Goal: Complete application form: Complete application form

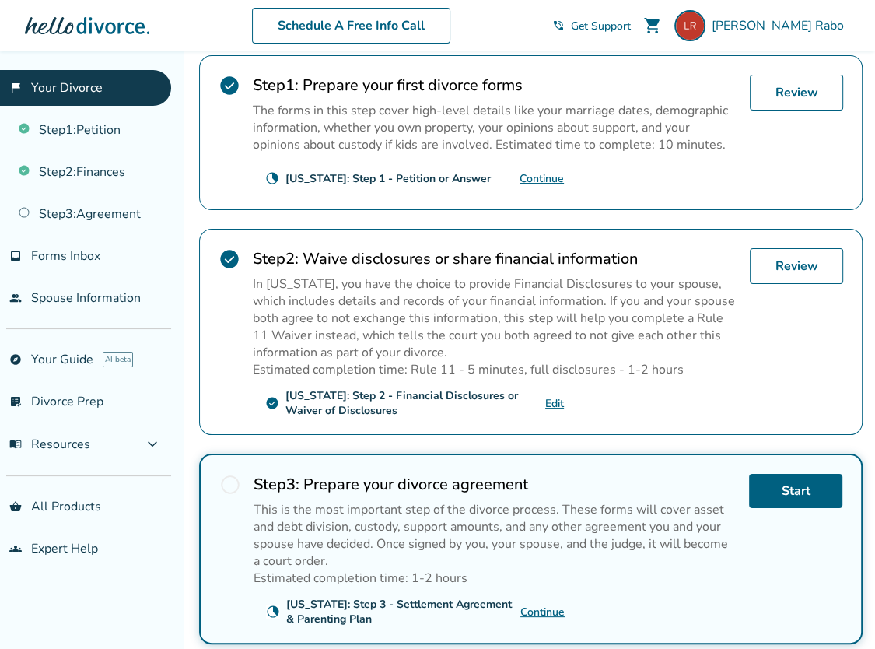
scroll to position [315, 0]
click at [545, 604] on link "Continue" at bounding box center [542, 611] width 44 height 15
click at [312, 600] on div "[US_STATE]: Step 3 - Settlement Agreement & Parenting Plan" at bounding box center [403, 611] width 234 height 30
click at [418, 453] on div "radio_button_unchecked Step 3 : Prepare your divorce agreement This is the most…" at bounding box center [531, 548] width 664 height 191
click at [487, 524] on p "This is the most important step of the divorce process. These forms will cover …" at bounding box center [495, 534] width 483 height 68
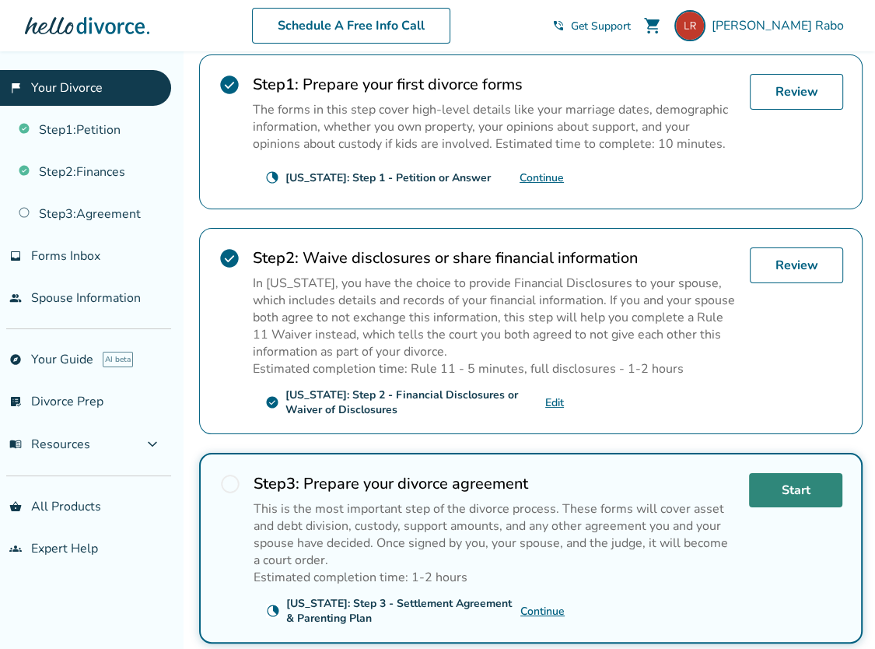
click at [770, 488] on link "Start" at bounding box center [795, 490] width 93 height 34
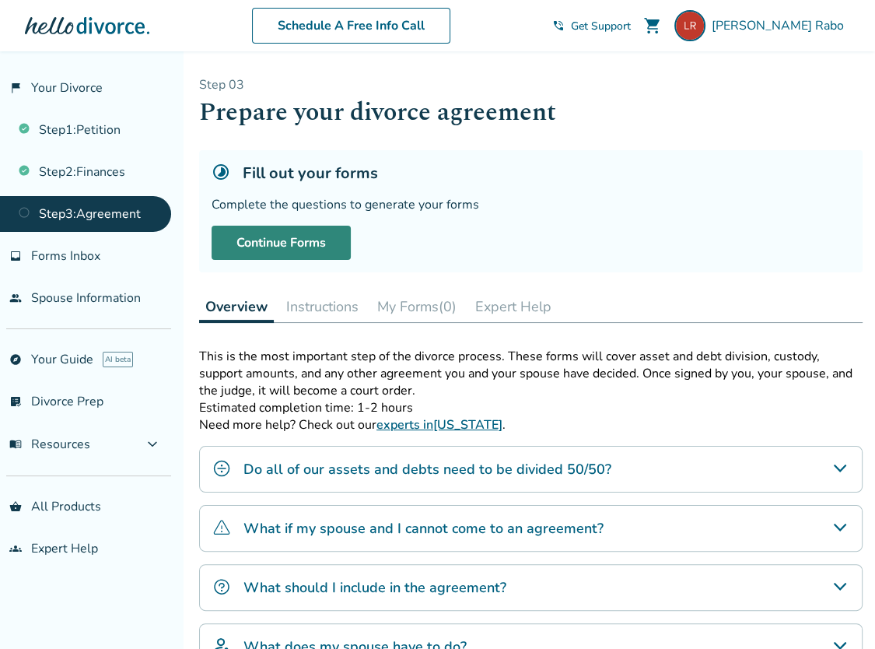
click at [286, 236] on link "Continue Forms" at bounding box center [281, 243] width 139 height 34
click at [324, 299] on button "Instructions" at bounding box center [322, 306] width 85 height 31
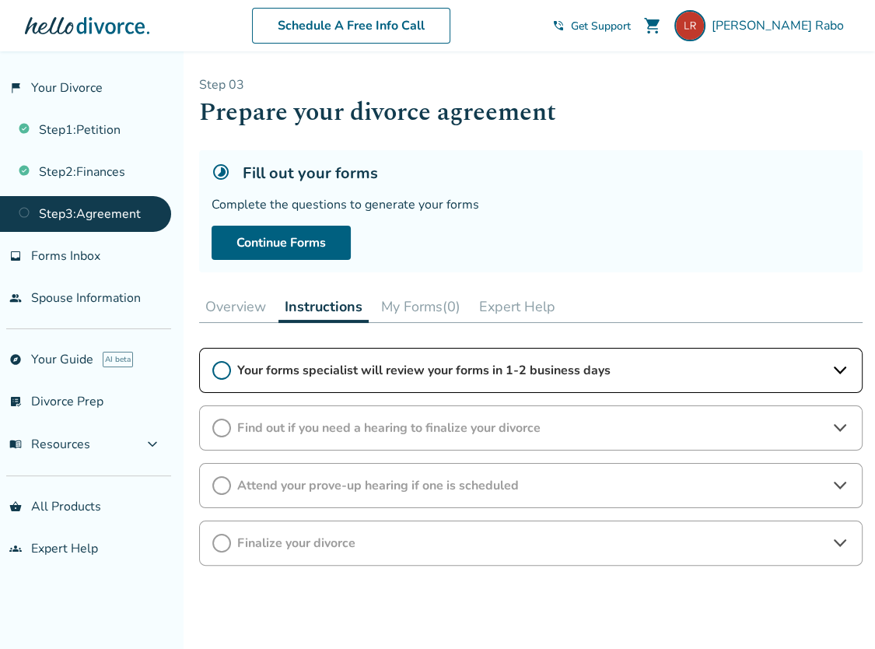
click at [364, 369] on span "Your forms specialist will review your forms in 1-2 business days" at bounding box center [530, 370] width 587 height 17
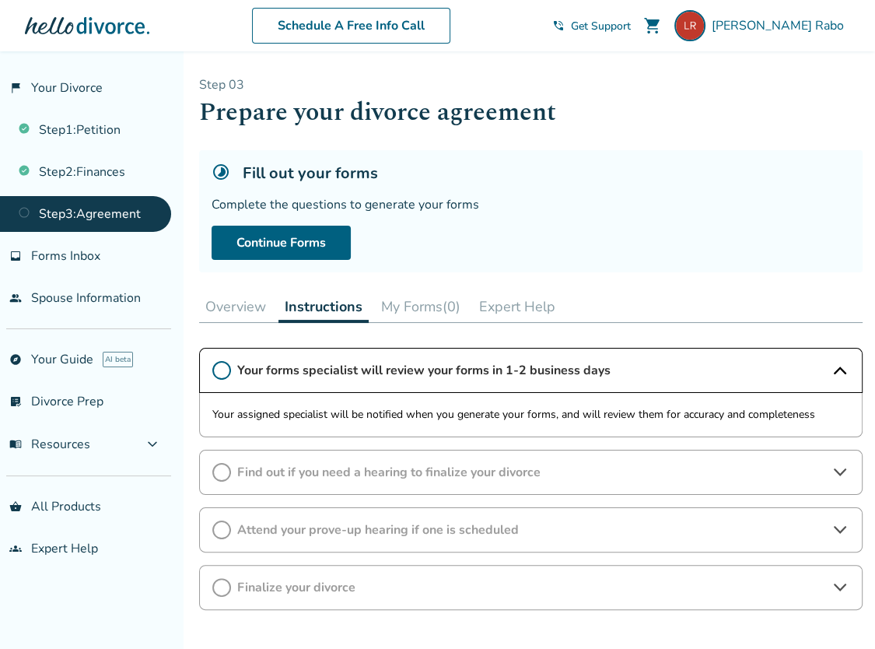
click at [336, 472] on span "Find out if you need a hearing to finalize your divorce" at bounding box center [530, 472] width 587 height 17
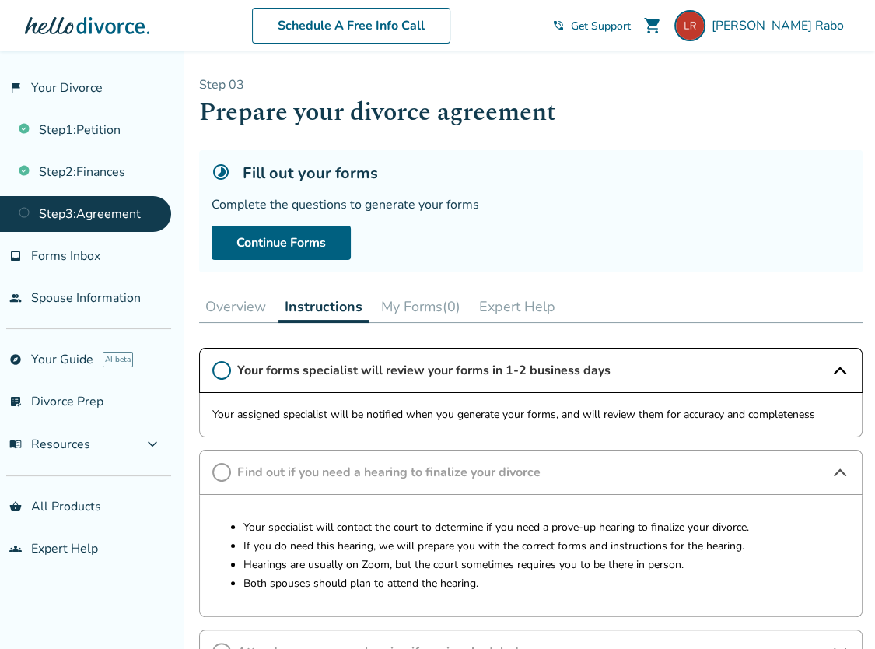
click at [245, 300] on button "Overview" at bounding box center [235, 306] width 73 height 31
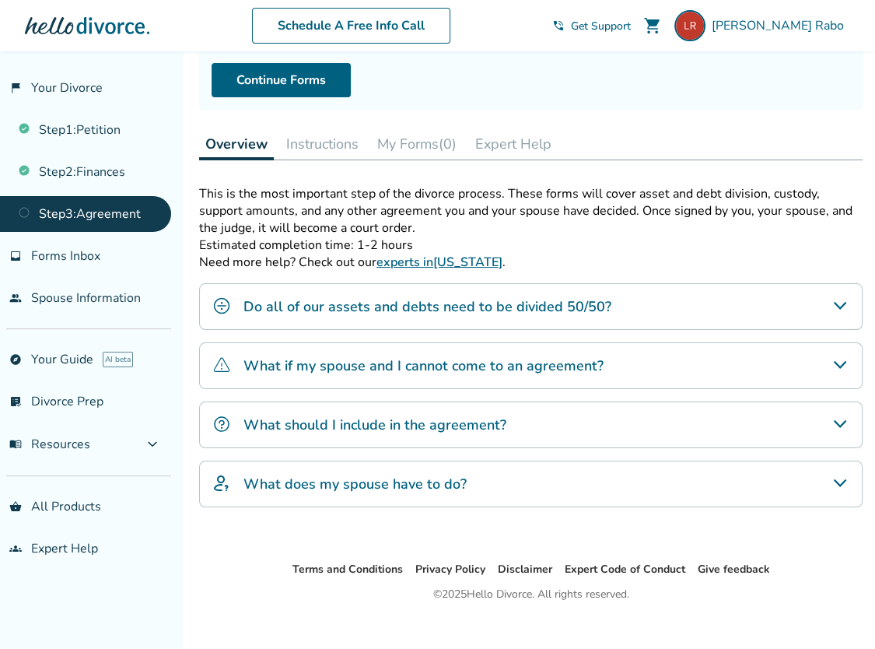
scroll to position [164, 0]
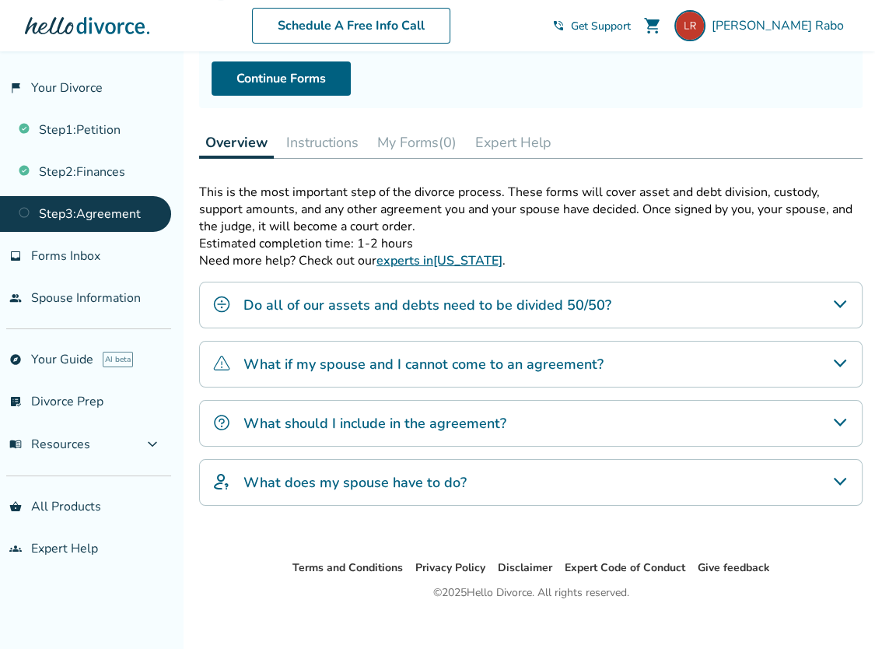
click at [396, 422] on h4 "What should I include in the agreement?" at bounding box center [375, 423] width 263 height 20
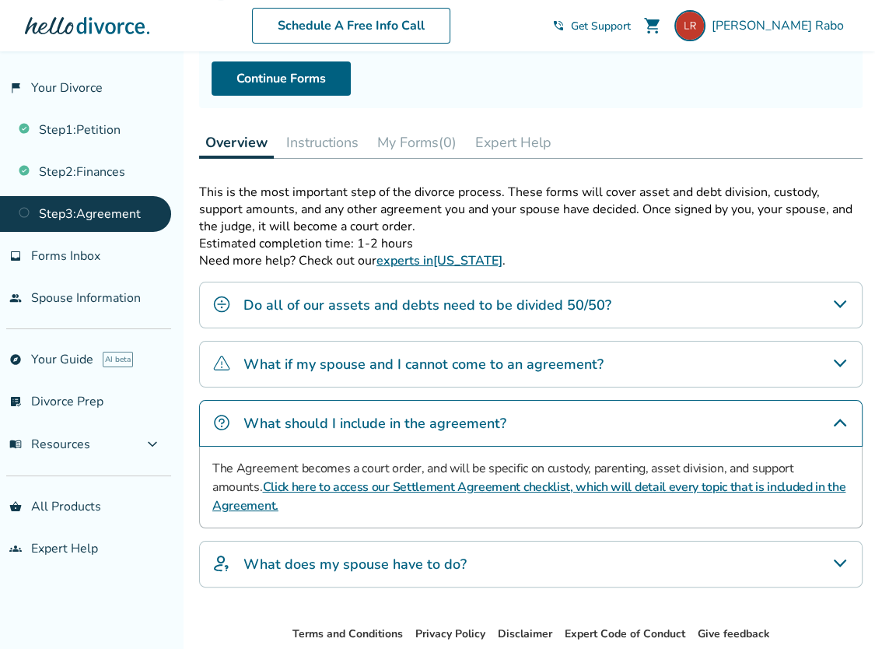
click at [417, 363] on h4 "What if my spouse and I cannot come to an agreement?" at bounding box center [424, 364] width 360 height 20
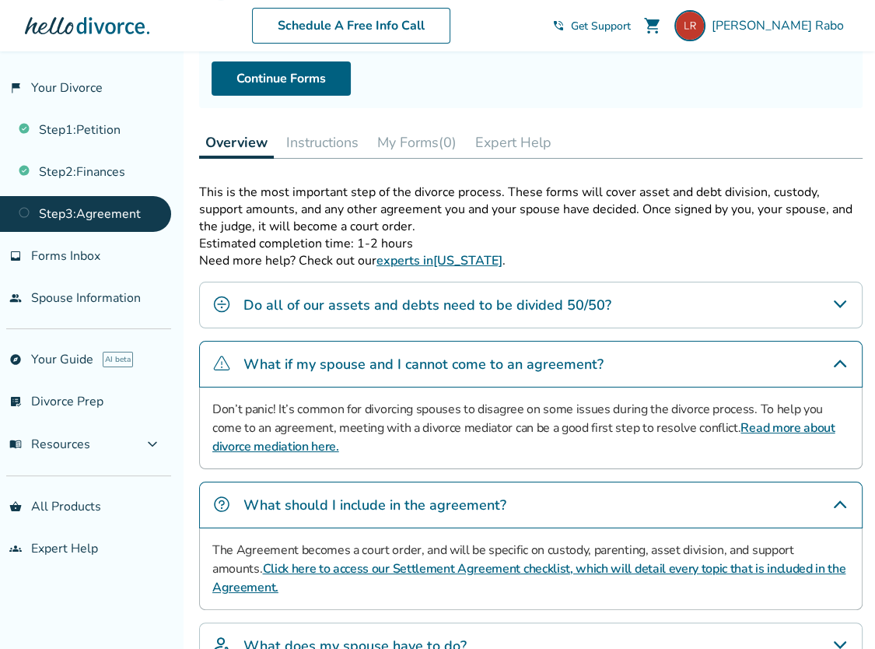
click at [370, 640] on h4 "What does my spouse have to do?" at bounding box center [355, 646] width 223 height 20
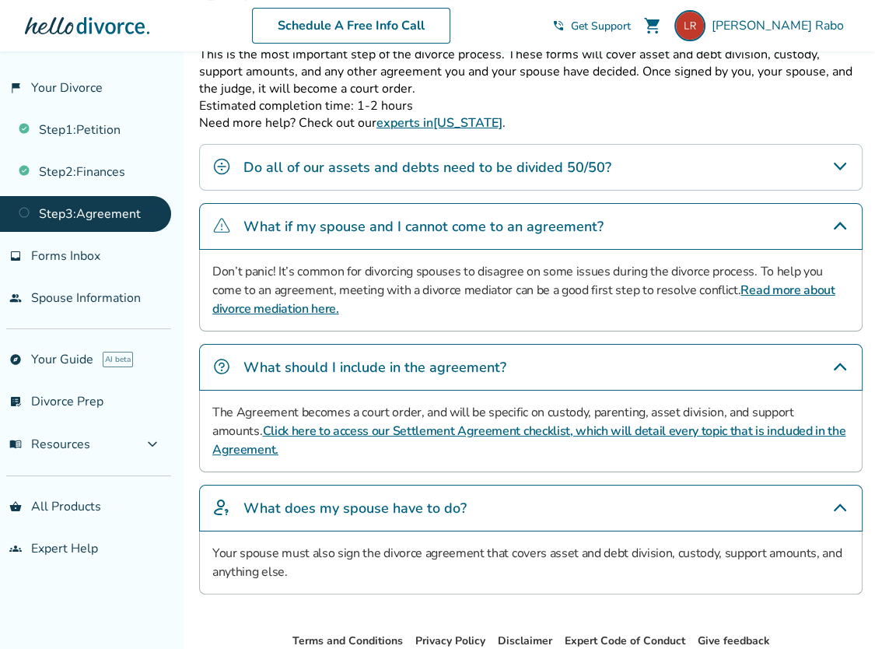
scroll to position [328, 0]
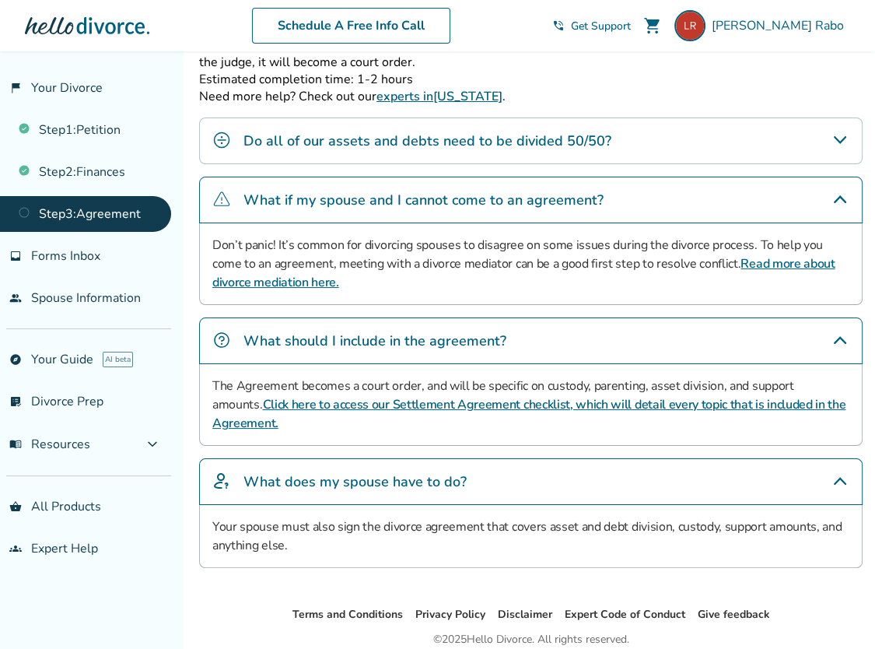
click at [409, 142] on h4 "Do all of our assets and debts need to be divided 50/50?" at bounding box center [428, 141] width 368 height 20
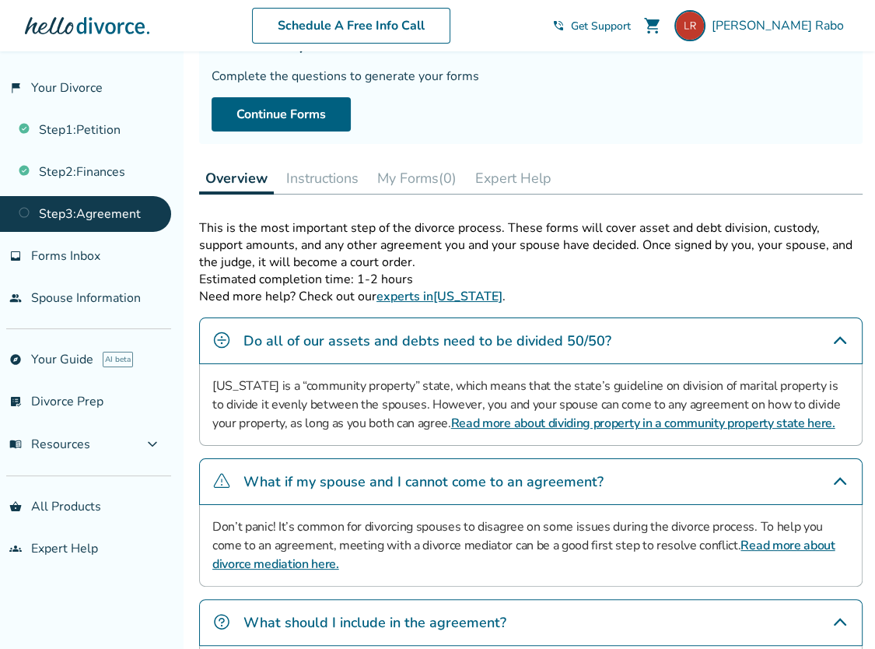
scroll to position [70, 0]
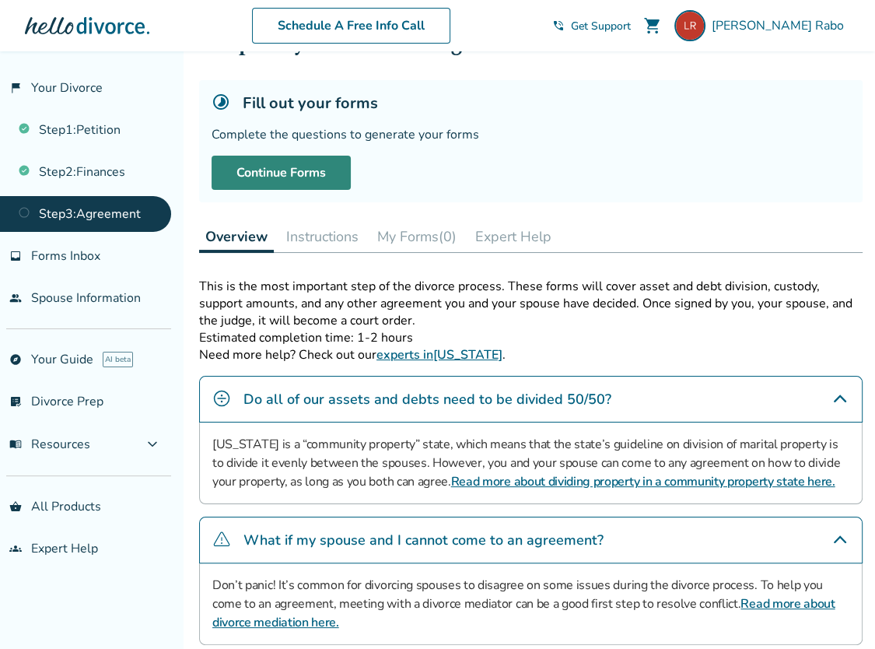
click at [310, 161] on link "Continue Forms" at bounding box center [281, 173] width 139 height 34
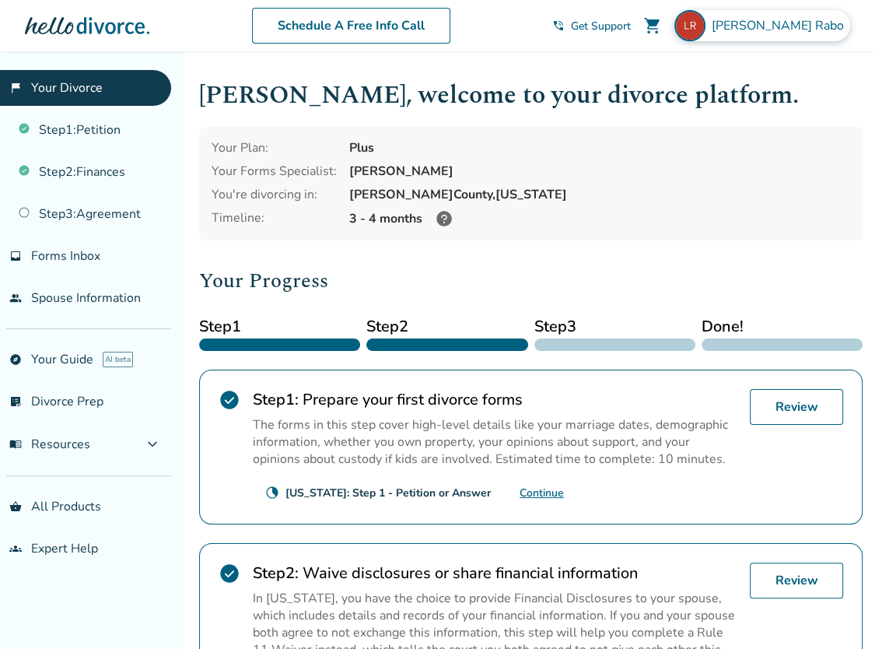
click at [833, 21] on span "[PERSON_NAME]" at bounding box center [781, 25] width 138 height 17
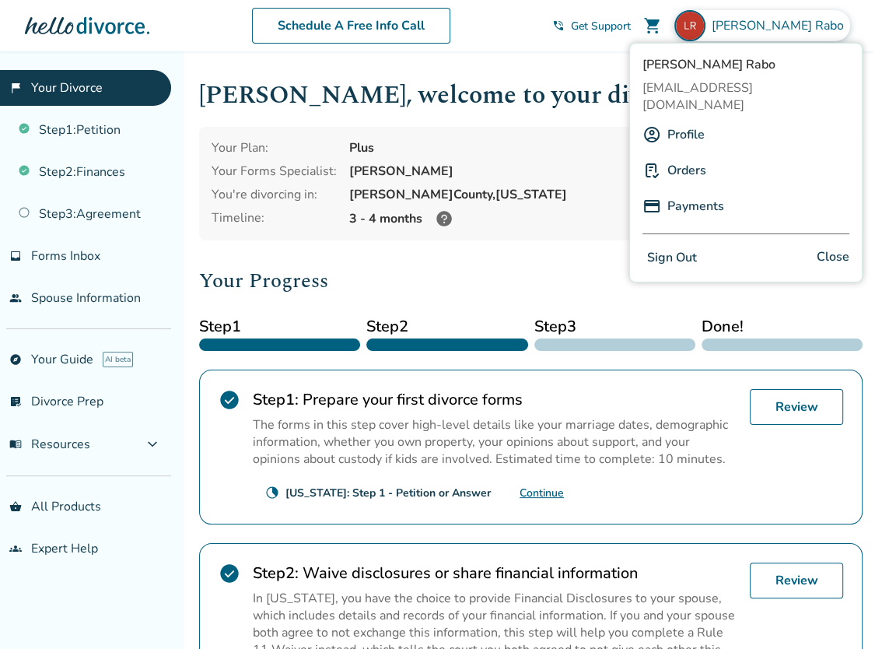
click at [684, 247] on button "Sign Out" at bounding box center [672, 258] width 59 height 23
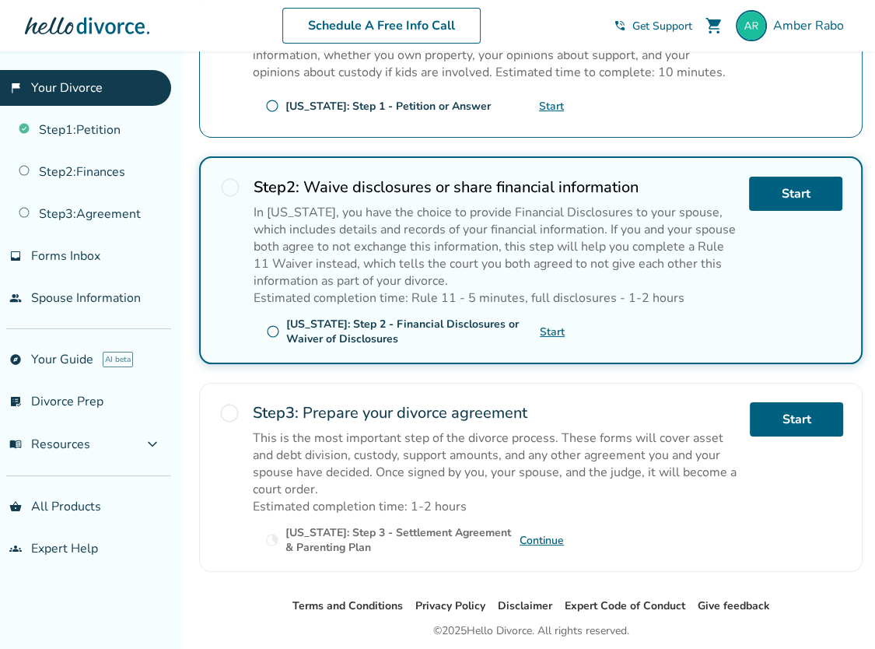
scroll to position [395, 0]
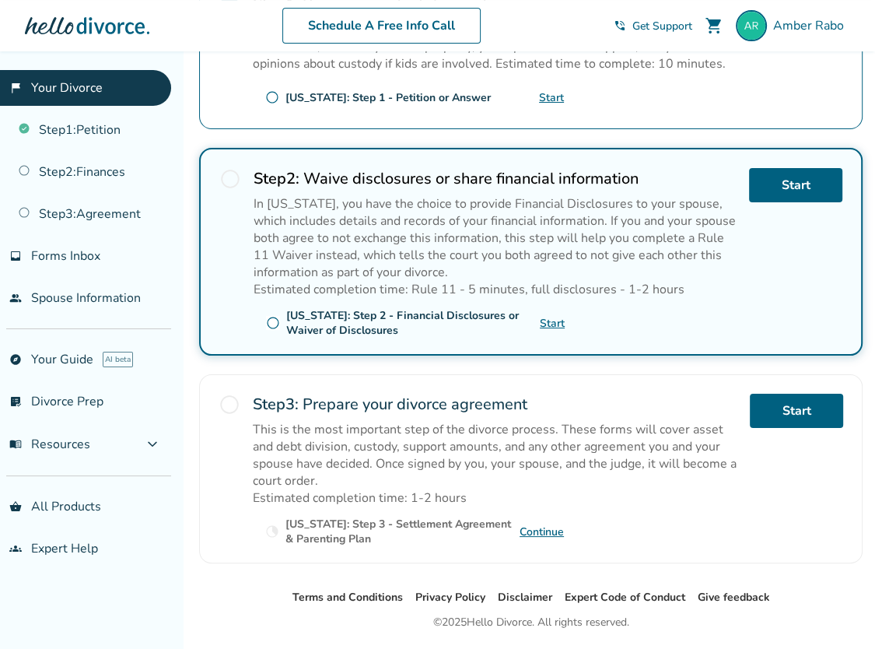
click at [536, 527] on link "Continue" at bounding box center [542, 531] width 44 height 15
